Goal: Navigation & Orientation: Find specific page/section

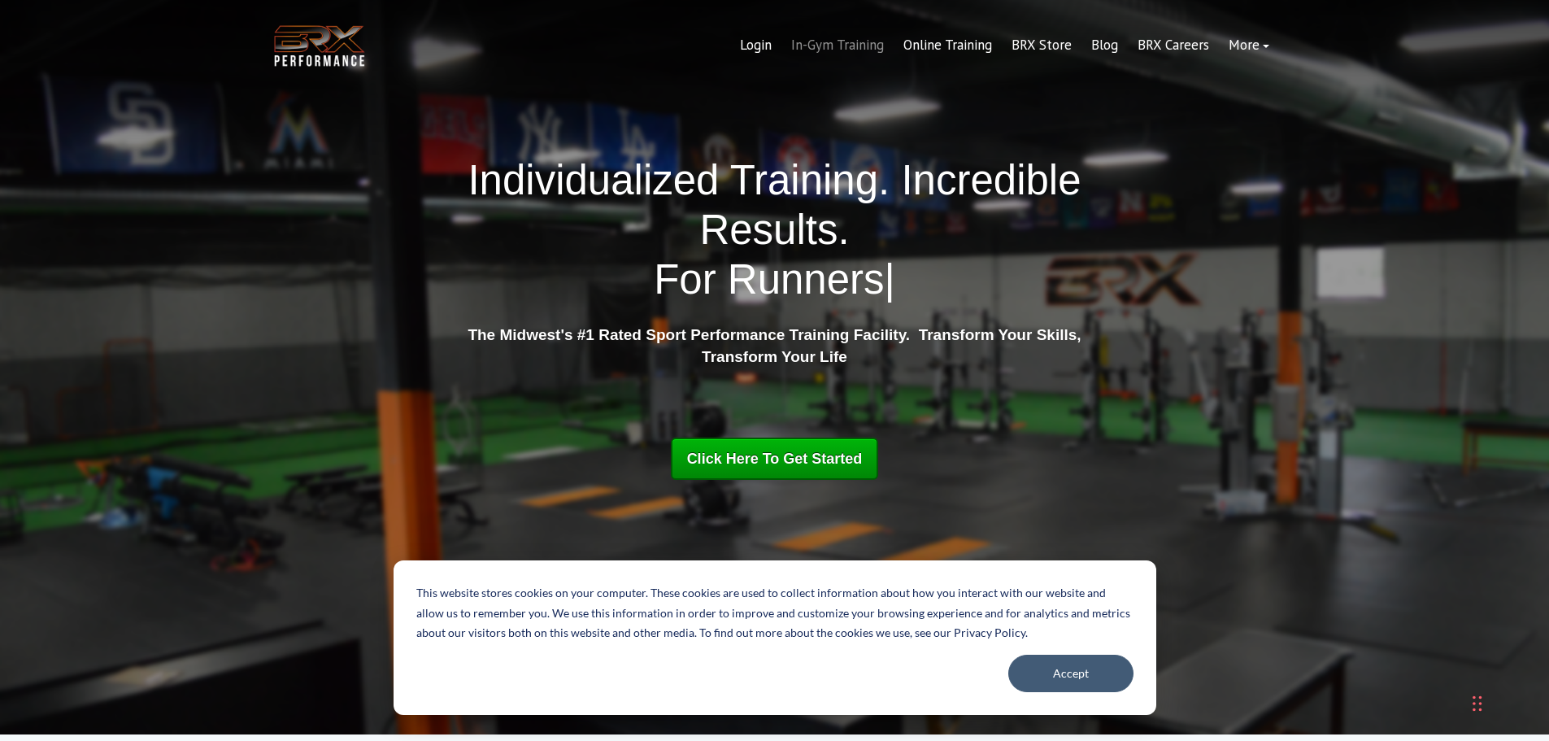
click at [862, 49] on link "In-Gym Training" at bounding box center [837, 45] width 112 height 39
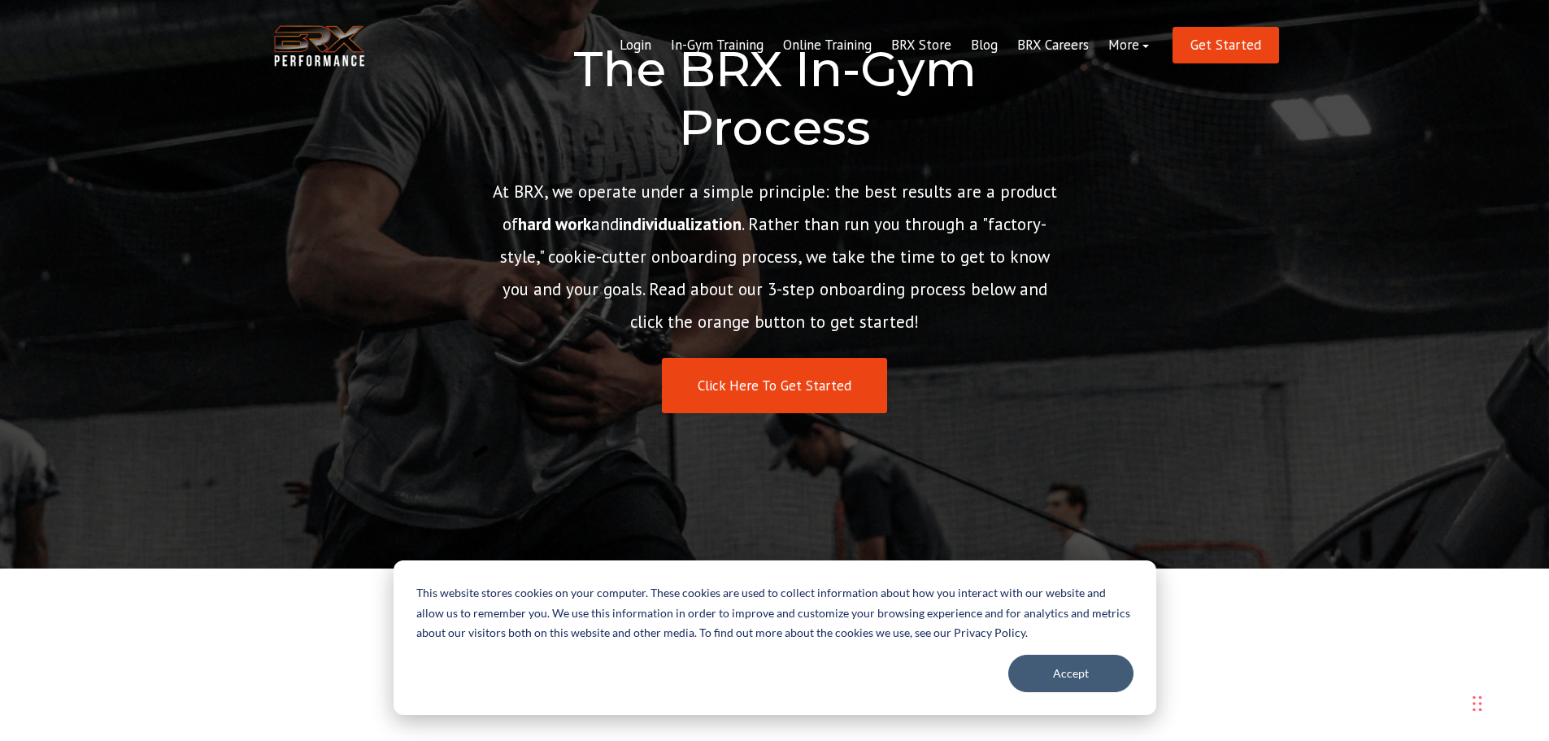
scroll to position [163, 0]
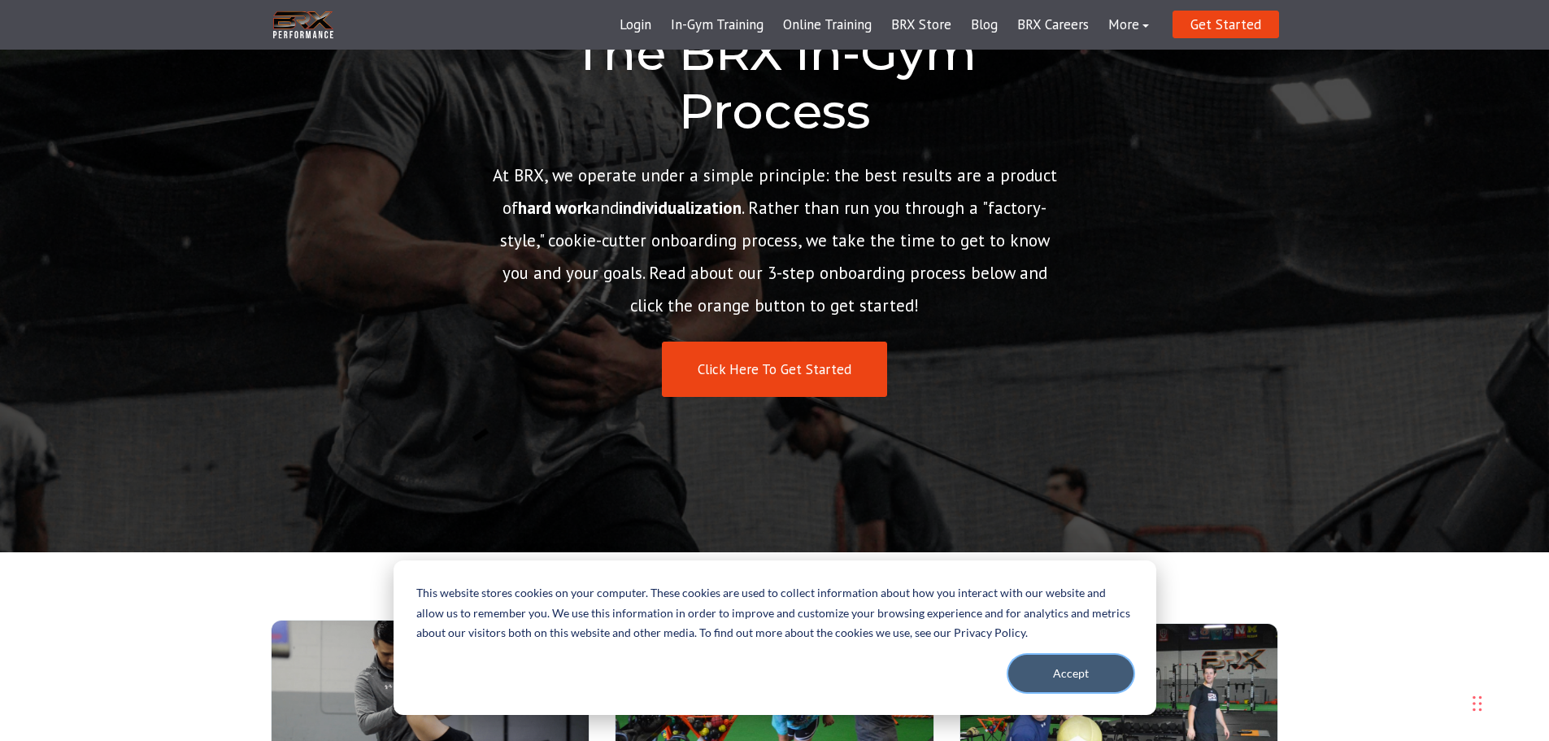
click at [1064, 664] on button "Accept" at bounding box center [1070, 673] width 125 height 37
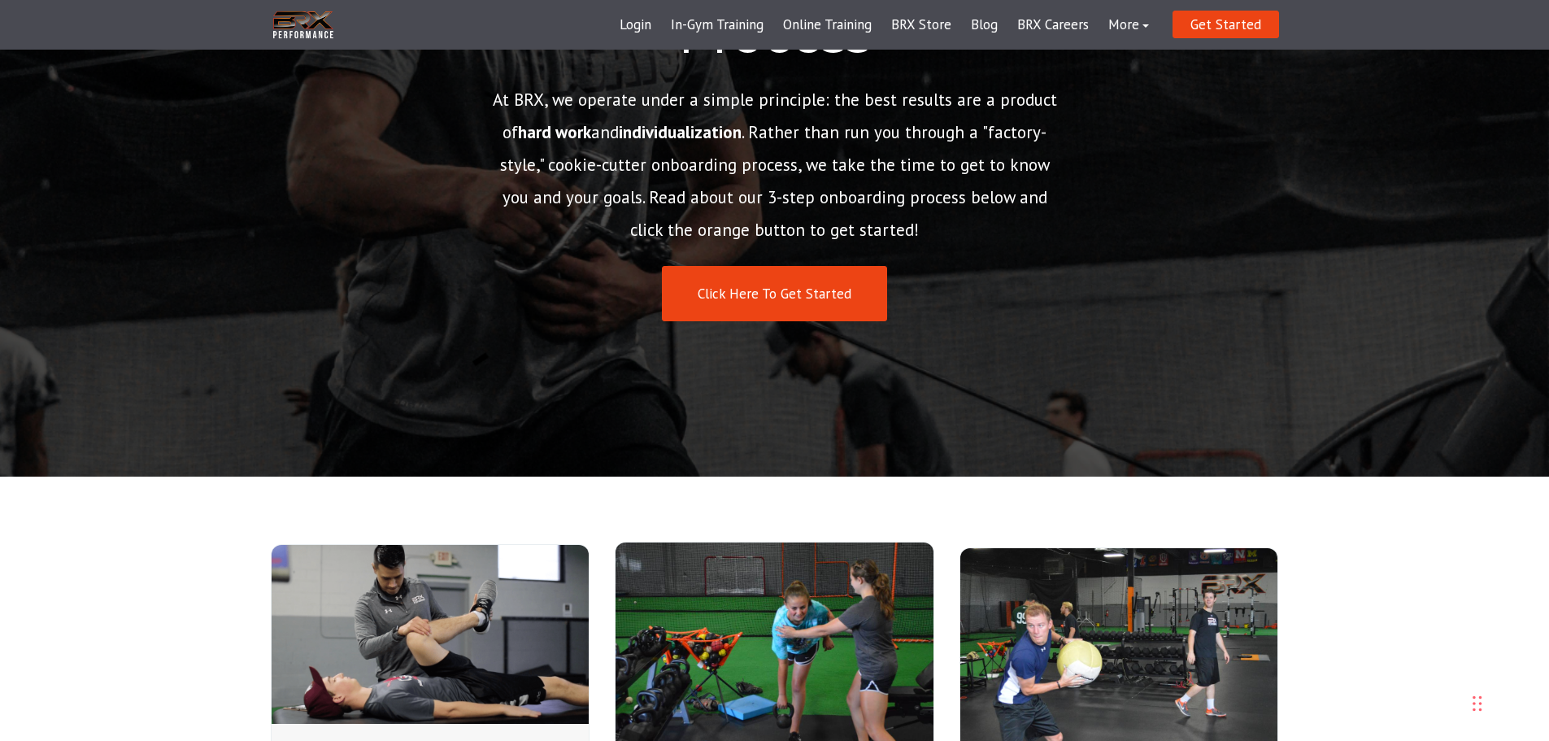
scroll to position [0, 0]
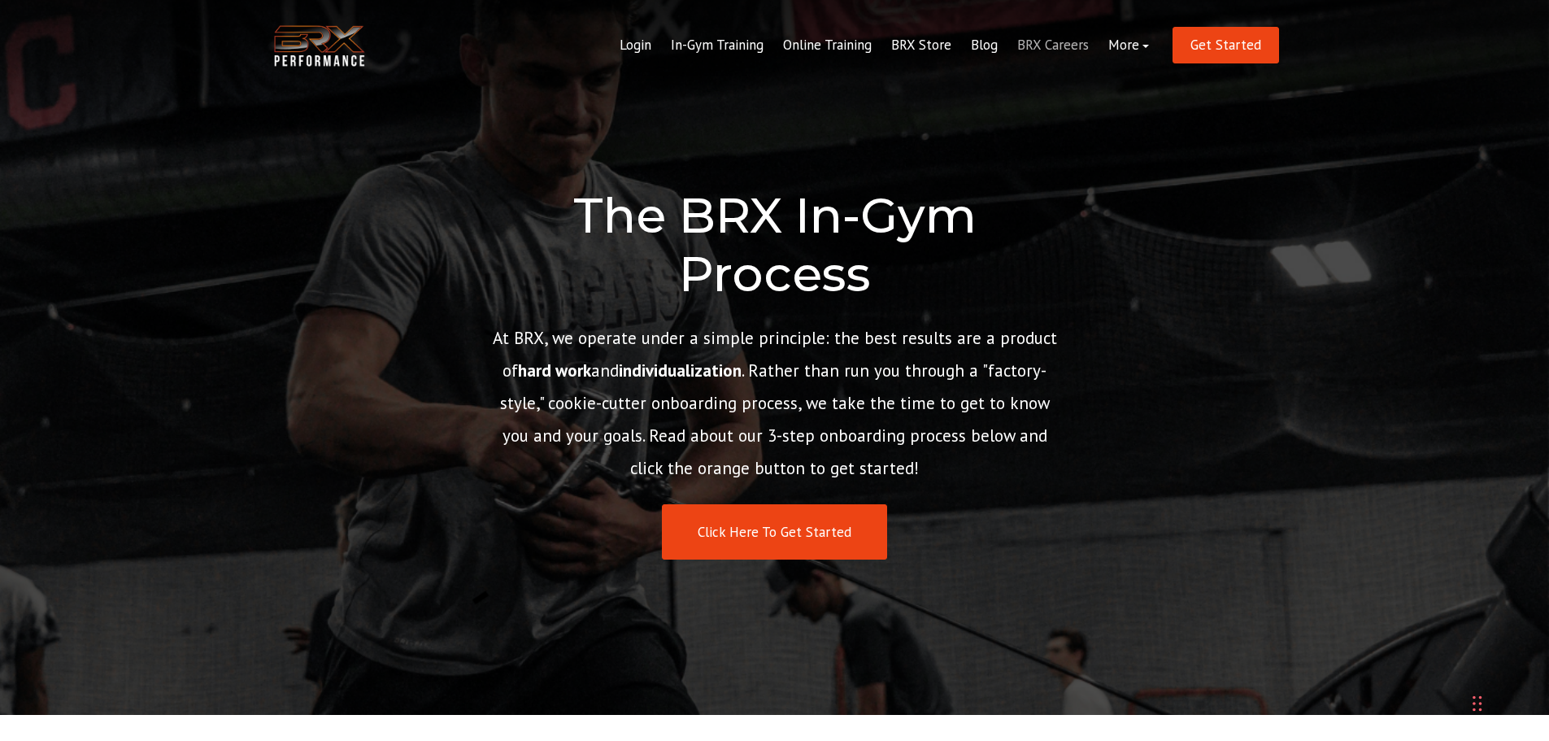
click at [1042, 41] on link "BRX Careers" at bounding box center [1052, 45] width 91 height 39
